Goal: Find contact information: Find contact information

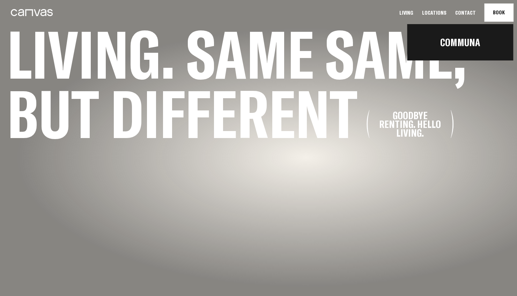
click at [490, 13] on button "Book Communa" at bounding box center [499, 12] width 29 height 17
click at [477, 45] on link "Communa" at bounding box center [460, 42] width 106 height 24
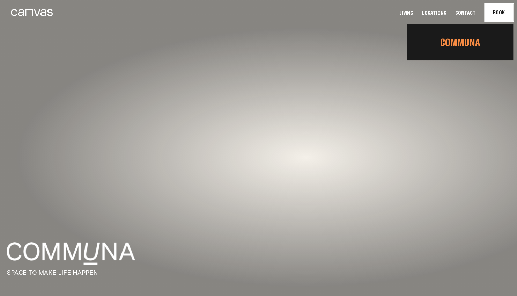
click at [471, 38] on link "Communa" at bounding box center [460, 42] width 106 height 24
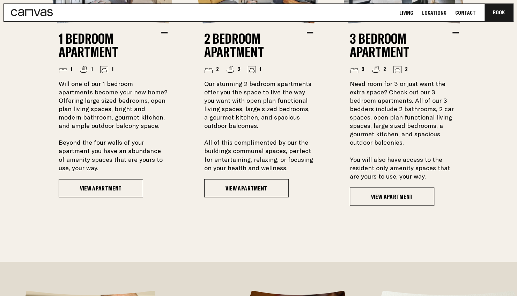
scroll to position [616, 0]
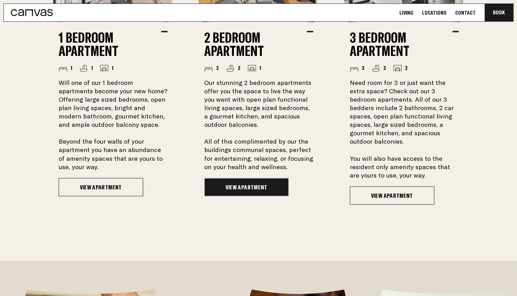
click at [241, 178] on link "View Apartment" at bounding box center [246, 187] width 85 height 18
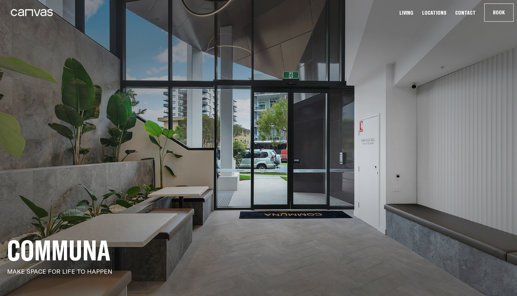
click at [472, 15] on link "Contact" at bounding box center [466, 12] width 25 height 7
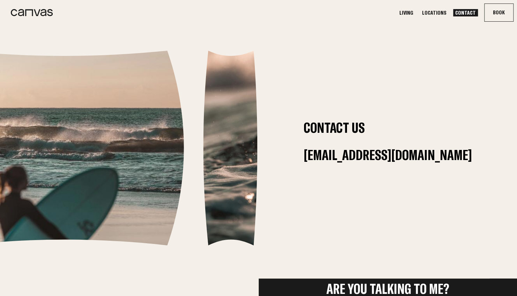
click at [338, 168] on div "Contact Us [EMAIL_ADDRESS][DOMAIN_NAME]" at bounding box center [388, 148] width 168 height 55
click at [442, 11] on link "Locations" at bounding box center [434, 12] width 29 height 7
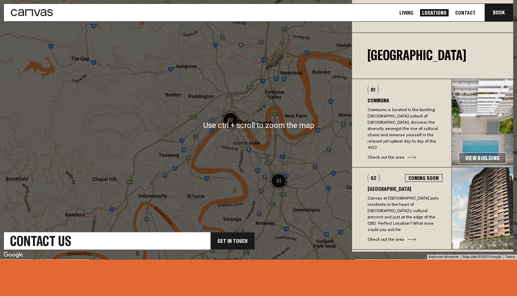
scroll to position [241, 0]
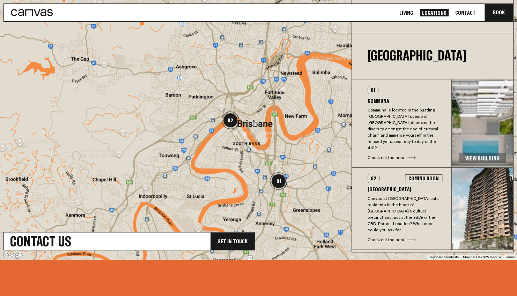
click at [483, 145] on img at bounding box center [482, 123] width 61 height 88
click at [477, 153] on link "View Building" at bounding box center [483, 158] width 48 height 11
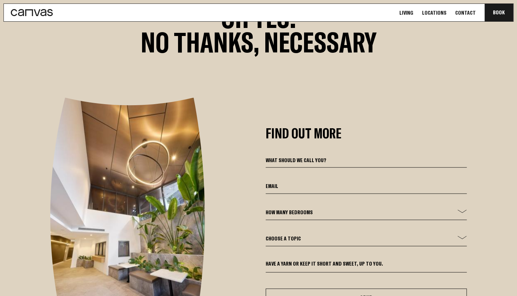
scroll to position [2322, 0]
click at [381, 208] on select "How many bedrooms - 1 Bed 2 Bed 3 Bed" at bounding box center [367, 214] width 202 height 12
click at [242, 265] on div "Find Out More How many bedrooms - 1 Bed 2 Bed 3 Bed Choose a topic General Enqu…" at bounding box center [258, 216] width 517 height 238
click at [323, 234] on select "Choose a topic General Enquiry Booking Enquiry Other" at bounding box center [367, 240] width 202 height 12
click at [491, 209] on div "Find Out More How many bedrooms - 1 Bed 2 Bed 3 Bed Choose a topic General Enqu…" at bounding box center [258, 216] width 517 height 238
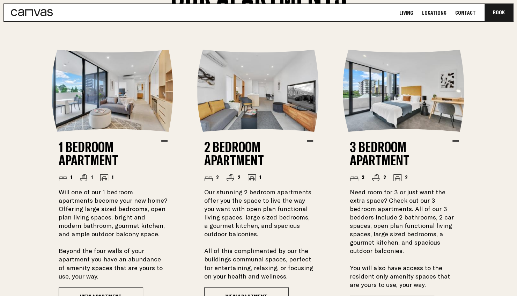
scroll to position [0, 0]
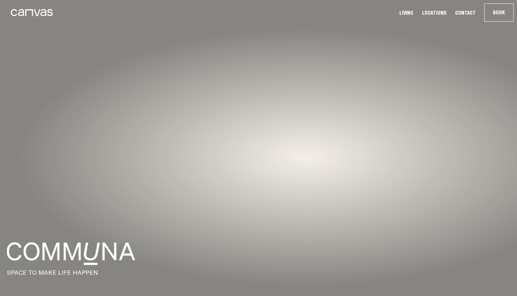
click at [466, 13] on link "Contact" at bounding box center [466, 12] width 25 height 7
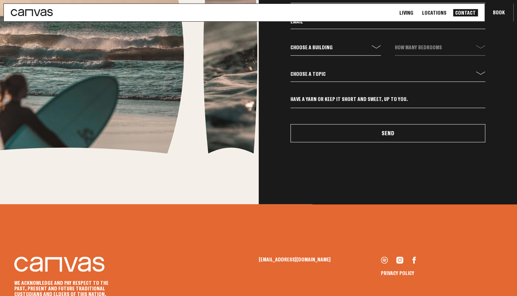
scroll to position [397, 0]
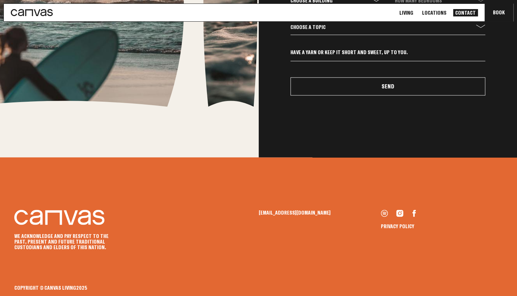
click at [390, 227] on link "Privacy Policy" at bounding box center [398, 226] width 34 height 6
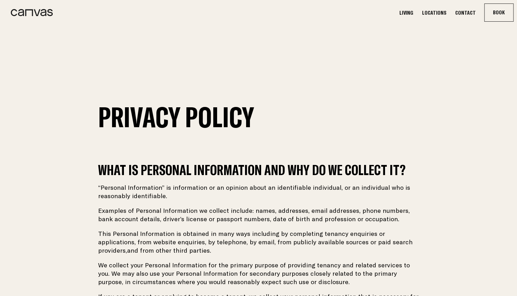
click at [416, 13] on link "Living" at bounding box center [407, 12] width 18 height 7
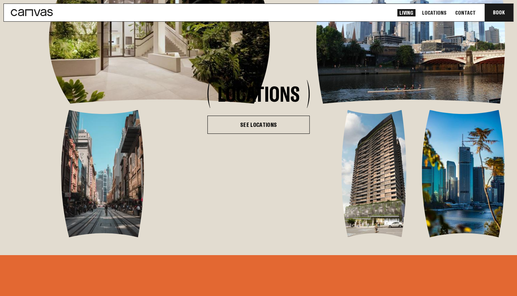
scroll to position [1306, 0]
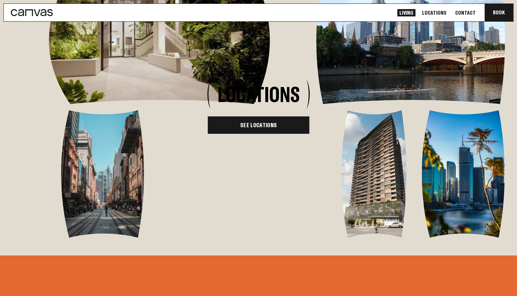
click at [271, 134] on link "See Locations" at bounding box center [259, 125] width 102 height 18
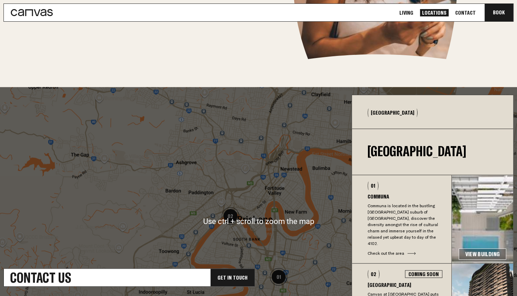
scroll to position [141, 0]
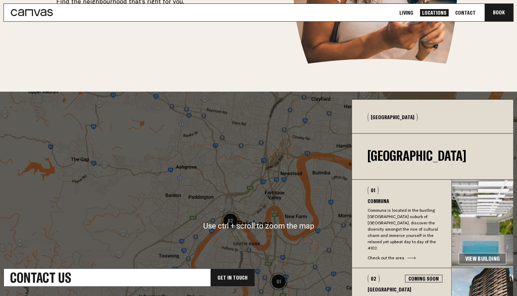
click at [419, 229] on p "Communa is located in the bustling [GEOGRAPHIC_DATA] suburb of [GEOGRAPHIC_DATA…" at bounding box center [405, 229] width 75 height 44
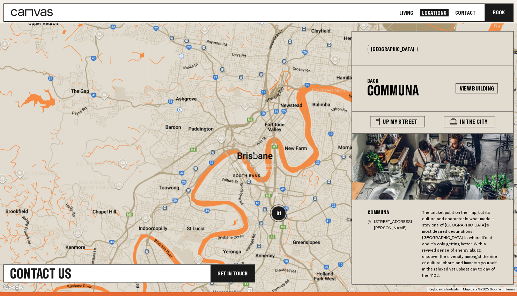
scroll to position [208, 0]
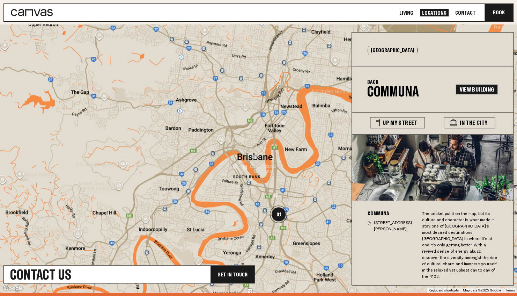
click at [478, 89] on link "View Building" at bounding box center [477, 89] width 42 height 10
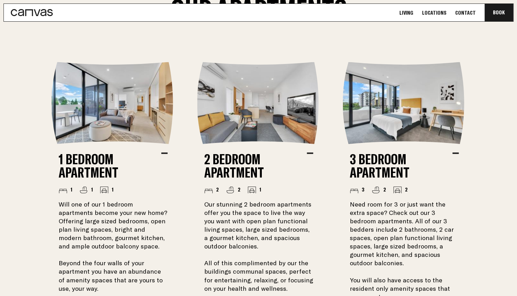
scroll to position [521, 0]
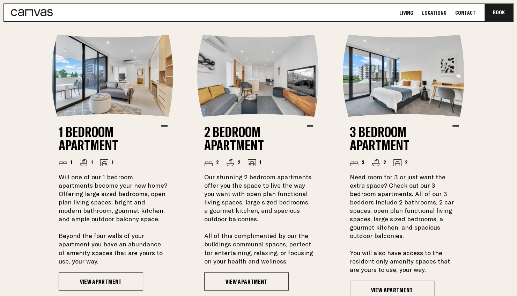
click at [468, 19] on ul "Living Locations Contact Book Communa" at bounding box center [457, 12] width 123 height 17
click at [466, 13] on link "Contact" at bounding box center [466, 12] width 25 height 7
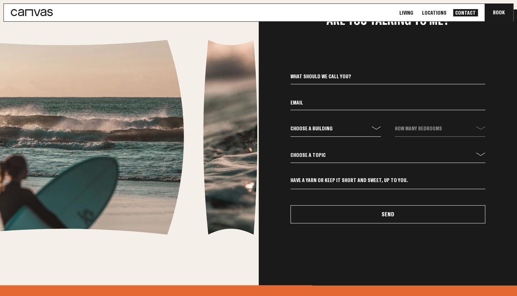
scroll to position [273, 0]
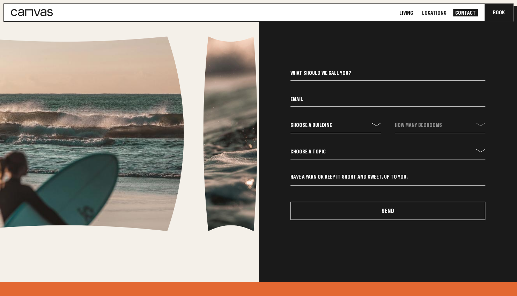
click at [328, 75] on input at bounding box center [388, 75] width 195 height 12
type input "[PERSON_NAME]"
